Goal: Task Accomplishment & Management: Manage account settings

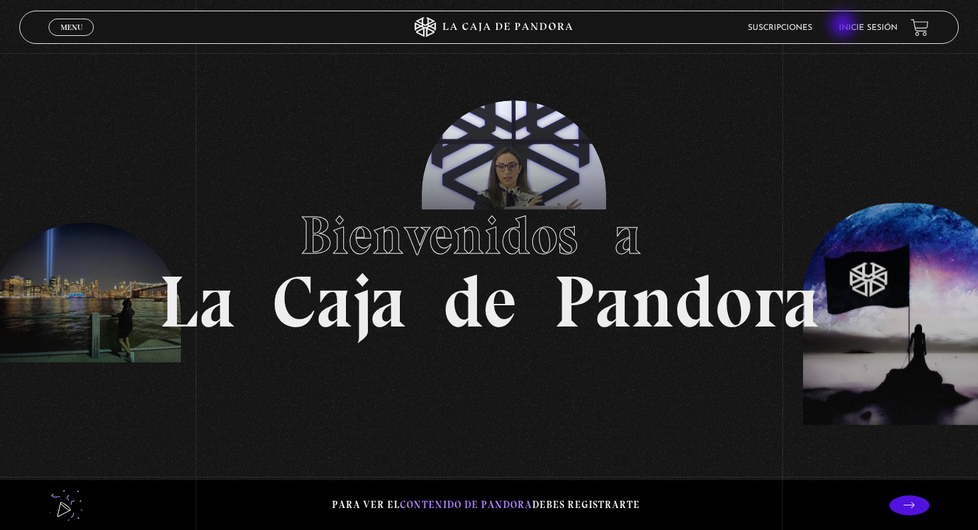
click at [844, 26] on link "Inicie sesión" at bounding box center [868, 28] width 59 height 8
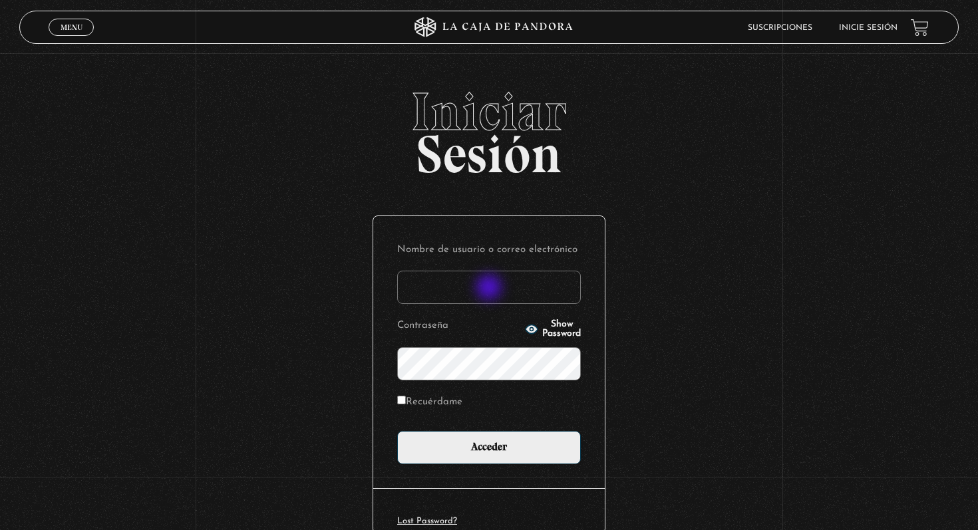
click at [490, 289] on input "Nombre de usuario o correo electrónico" at bounding box center [489, 287] width 184 height 33
type input "[EMAIL_ADDRESS][DOMAIN_NAME]"
click at [397, 431] on input "Acceder" at bounding box center [489, 447] width 184 height 33
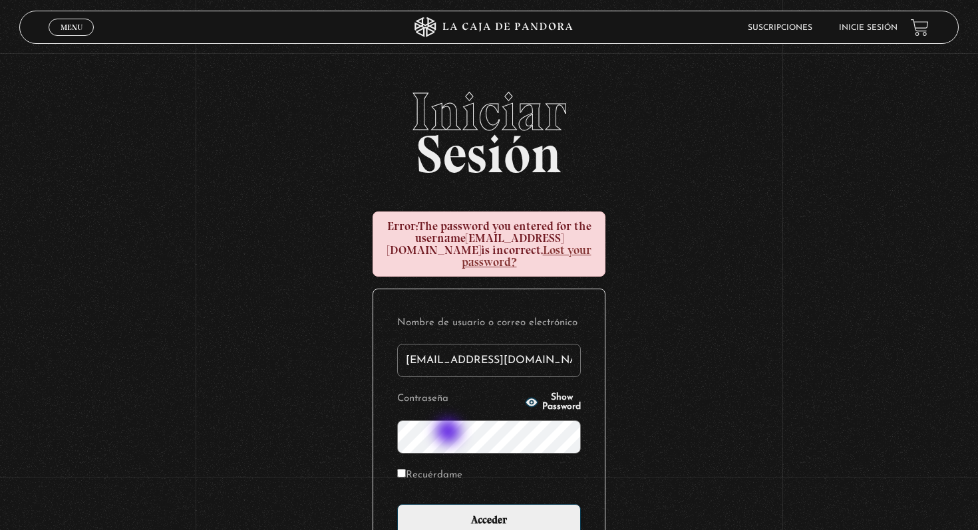
click at [397, 504] on input "Acceder" at bounding box center [489, 520] width 184 height 33
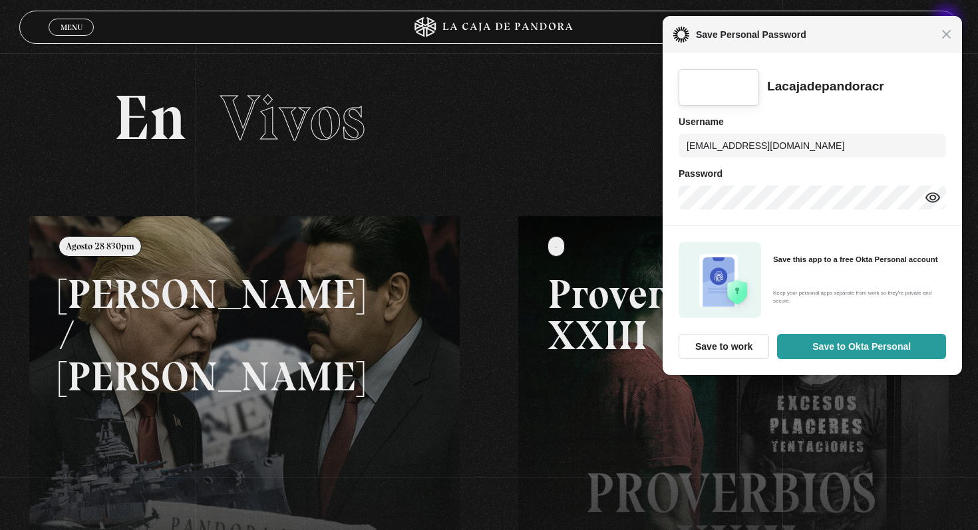
click at [948, 21] on div "Close Save Personal Password" at bounding box center [812, 34] width 299 height 37
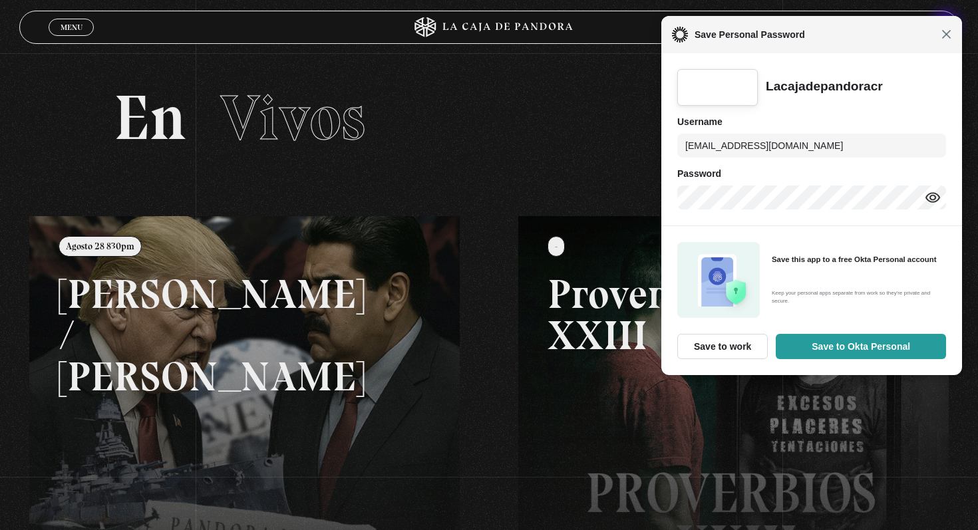
click at [947, 29] on span "Close" at bounding box center [947, 34] width 10 height 10
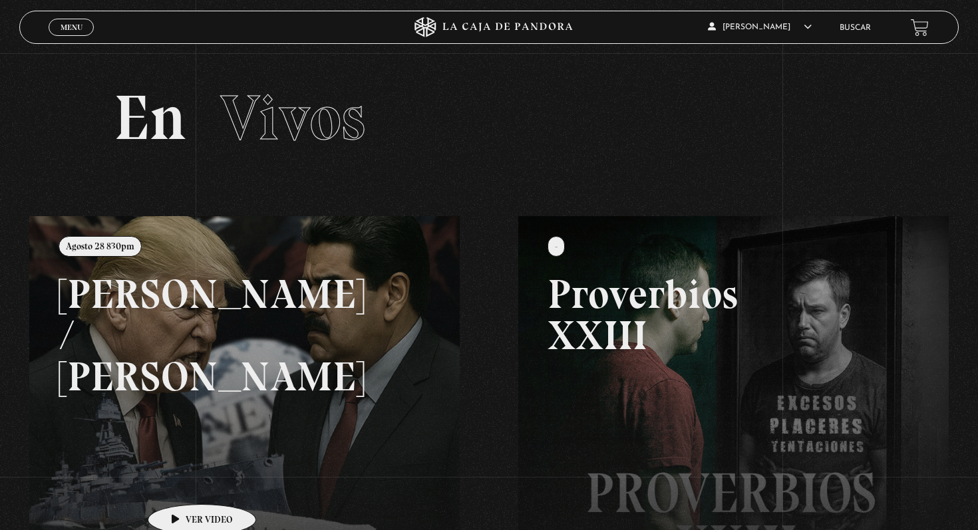
scroll to position [121, 0]
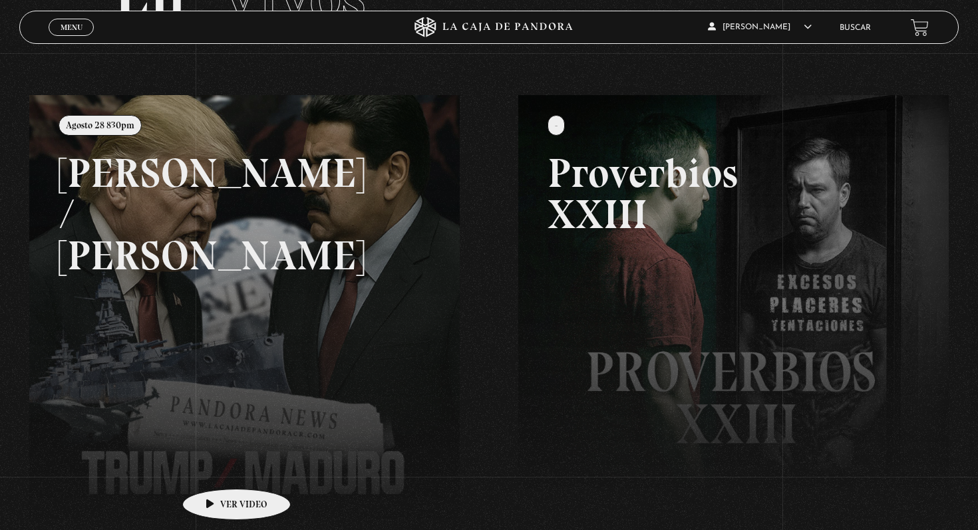
click at [216, 469] on link at bounding box center [518, 360] width 978 height 530
